Goal: Find specific page/section: Locate a particular part of the current website

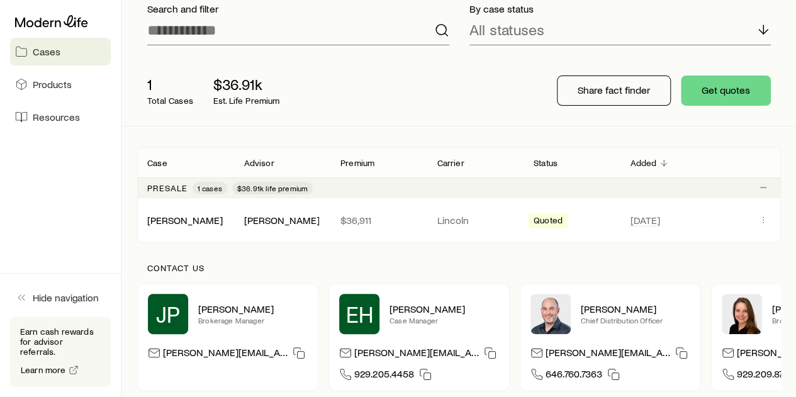
scroll to position [94, 0]
click at [171, 220] on link "[PERSON_NAME]" at bounding box center [186, 219] width 76 height 12
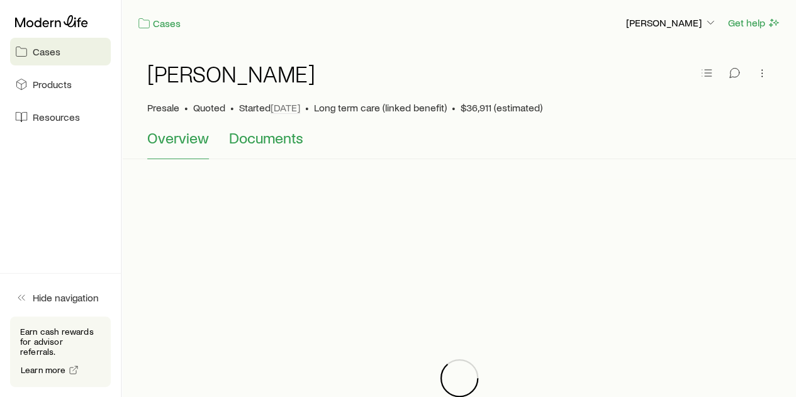
click at [269, 146] on span "Documents" at bounding box center [266, 138] width 74 height 18
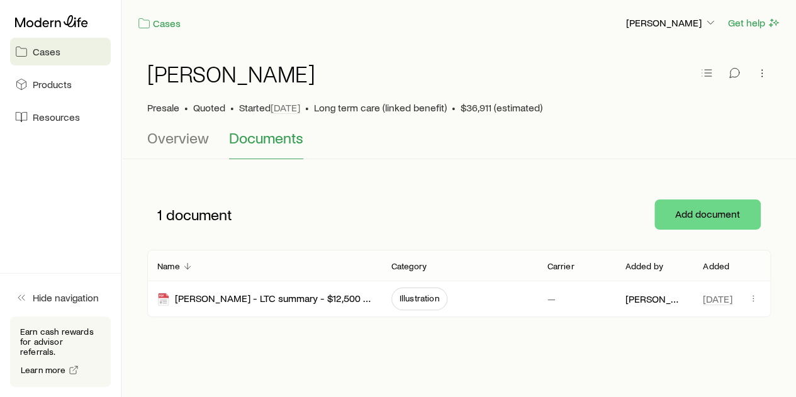
scroll to position [25, 0]
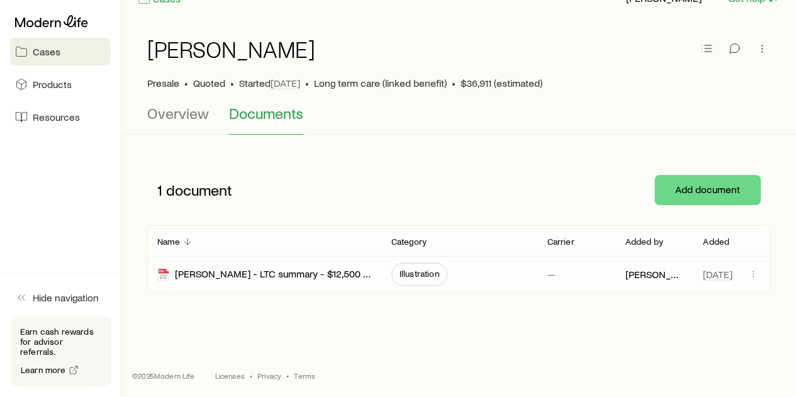
click at [217, 263] on div "[PERSON_NAME] - LTC summary - $12,500 monthly Ben - 4 year - 3% compound - Pref…" at bounding box center [264, 274] width 214 height 35
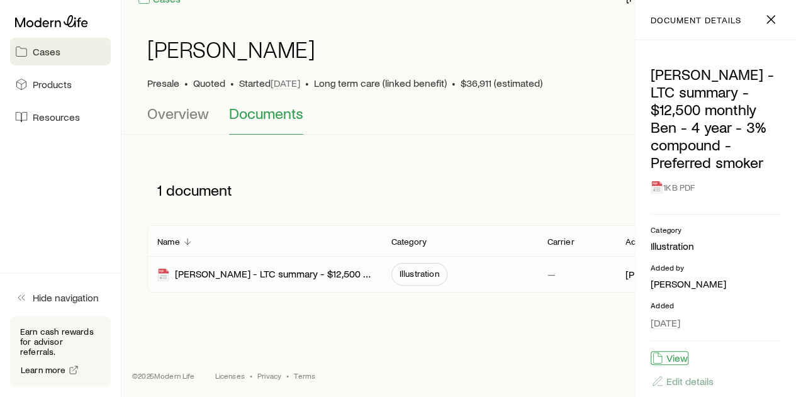
click at [685, 363] on button "View" at bounding box center [670, 358] width 38 height 14
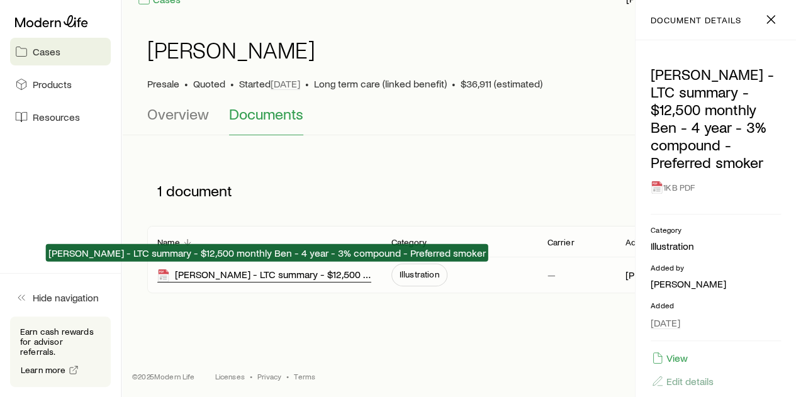
click at [286, 274] on div "[PERSON_NAME] - LTC summary - $12,500 monthly Ben - 4 year - 3% compound - Pref…" at bounding box center [264, 275] width 214 height 14
click at [246, 275] on div "[PERSON_NAME] - LTC summary - $12,500 monthly Ben - 4 year - 3% compound - Pref…" at bounding box center [264, 275] width 214 height 14
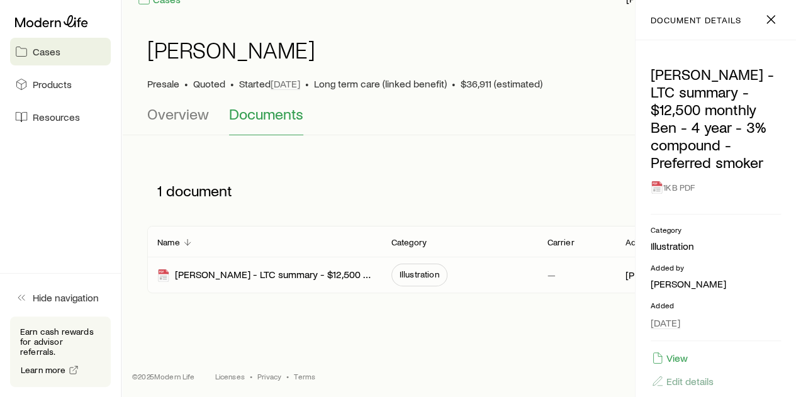
click at [278, 286] on div "[PERSON_NAME] - LTC summary - $12,500 monthly Ben - 4 year - 3% compound - Pref…" at bounding box center [264, 274] width 214 height 35
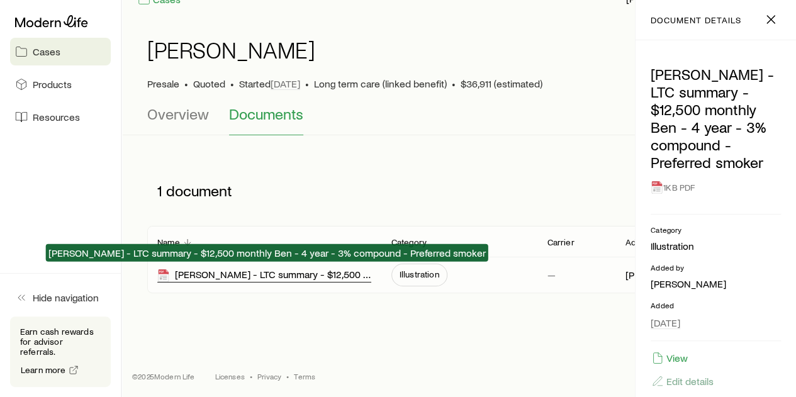
click at [291, 278] on div "[PERSON_NAME] - LTC summary - $12,500 monthly Ben - 4 year - 3% compound - Pref…" at bounding box center [264, 275] width 214 height 14
click at [287, 277] on div "[PERSON_NAME] - LTC summary - $12,500 monthly Ben - 4 year - 3% compound - Pref…" at bounding box center [264, 275] width 214 height 14
